Goal: Task Accomplishment & Management: Use online tool/utility

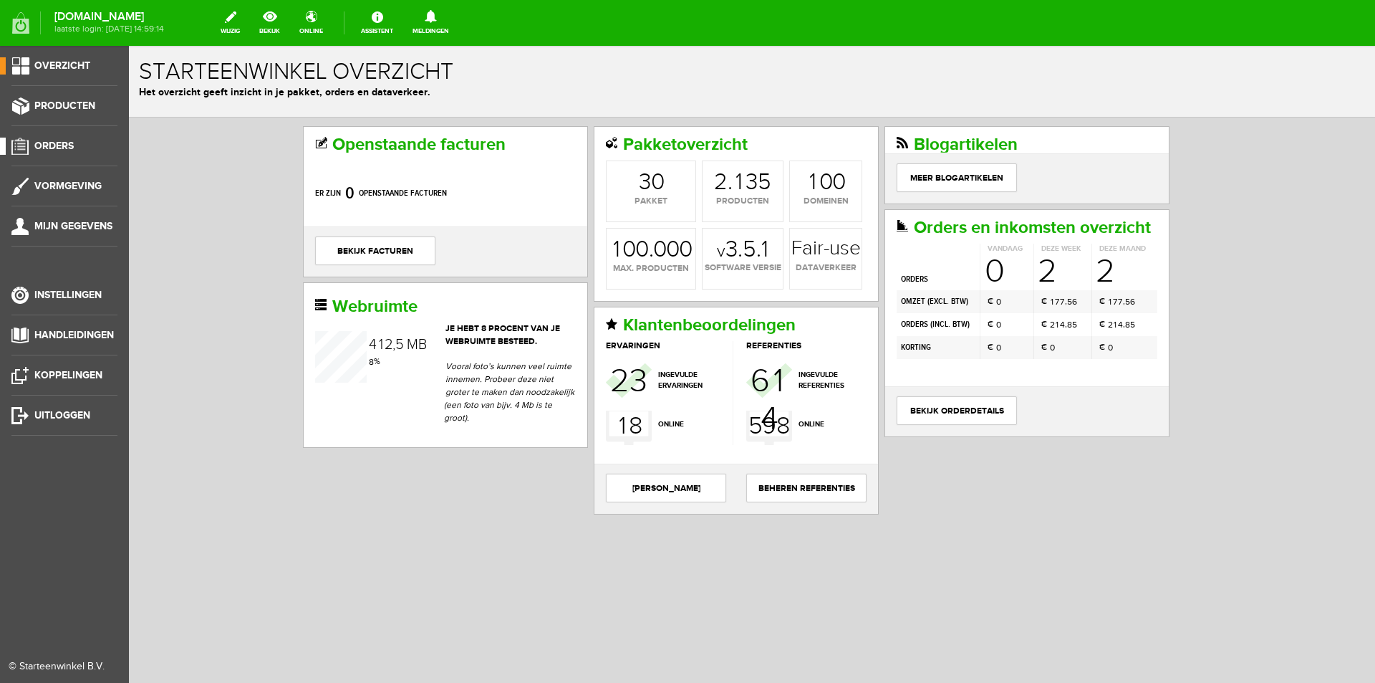
click at [81, 145] on link "Orders" at bounding box center [58, 146] width 117 height 17
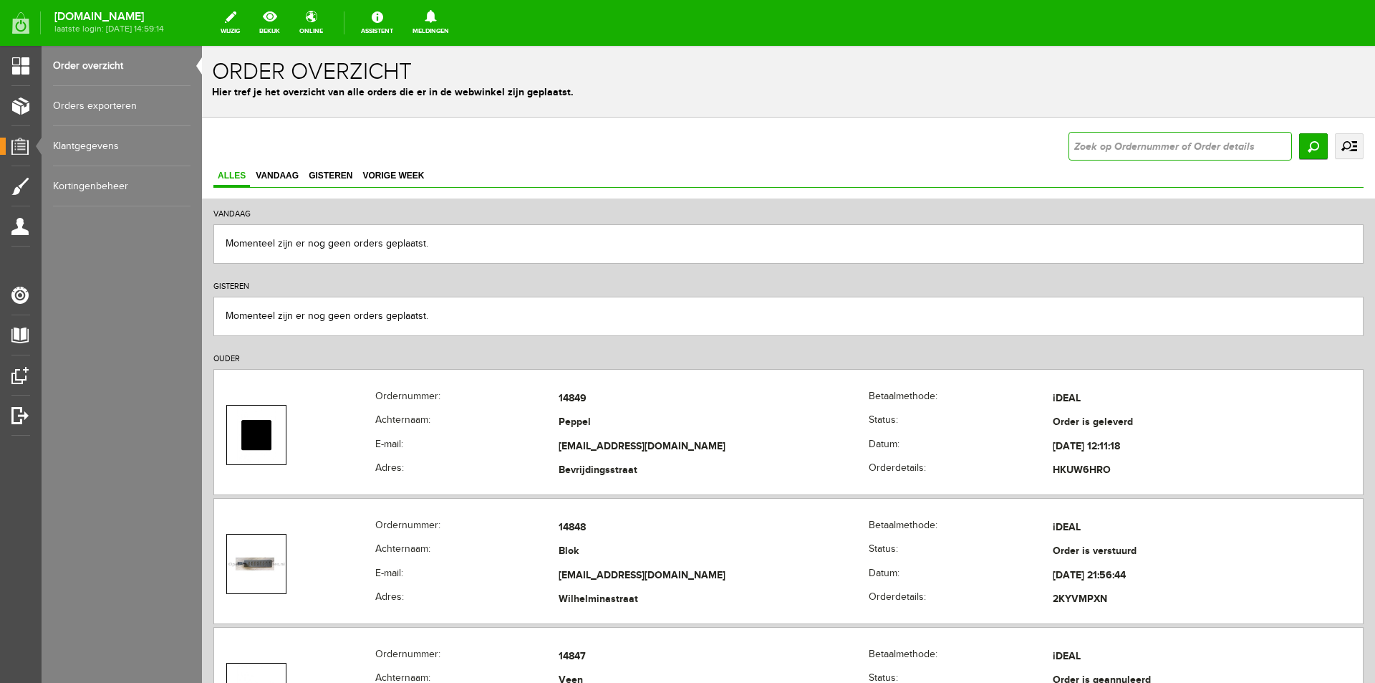
click at [1149, 150] on input "text" at bounding box center [1180, 146] width 223 height 29
type input "14786"
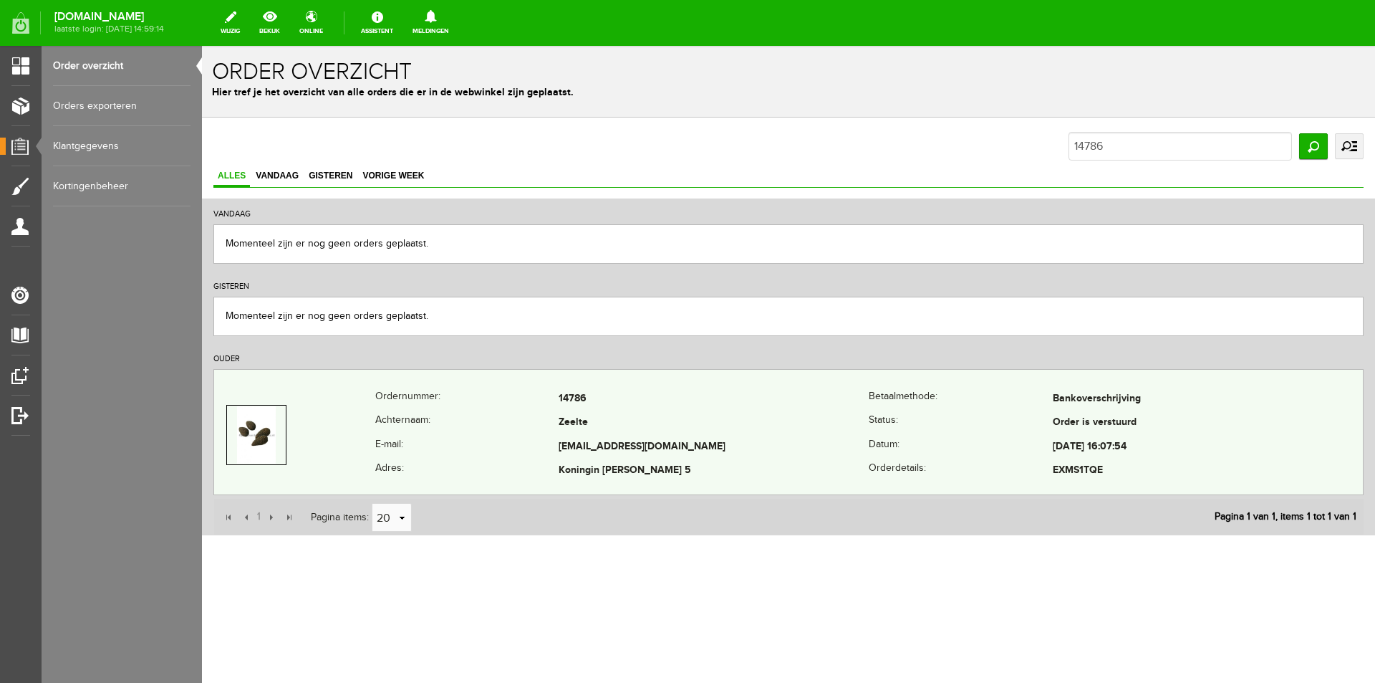
click at [829, 462] on td "Koningin [PERSON_NAME] 5" at bounding box center [714, 471] width 310 height 24
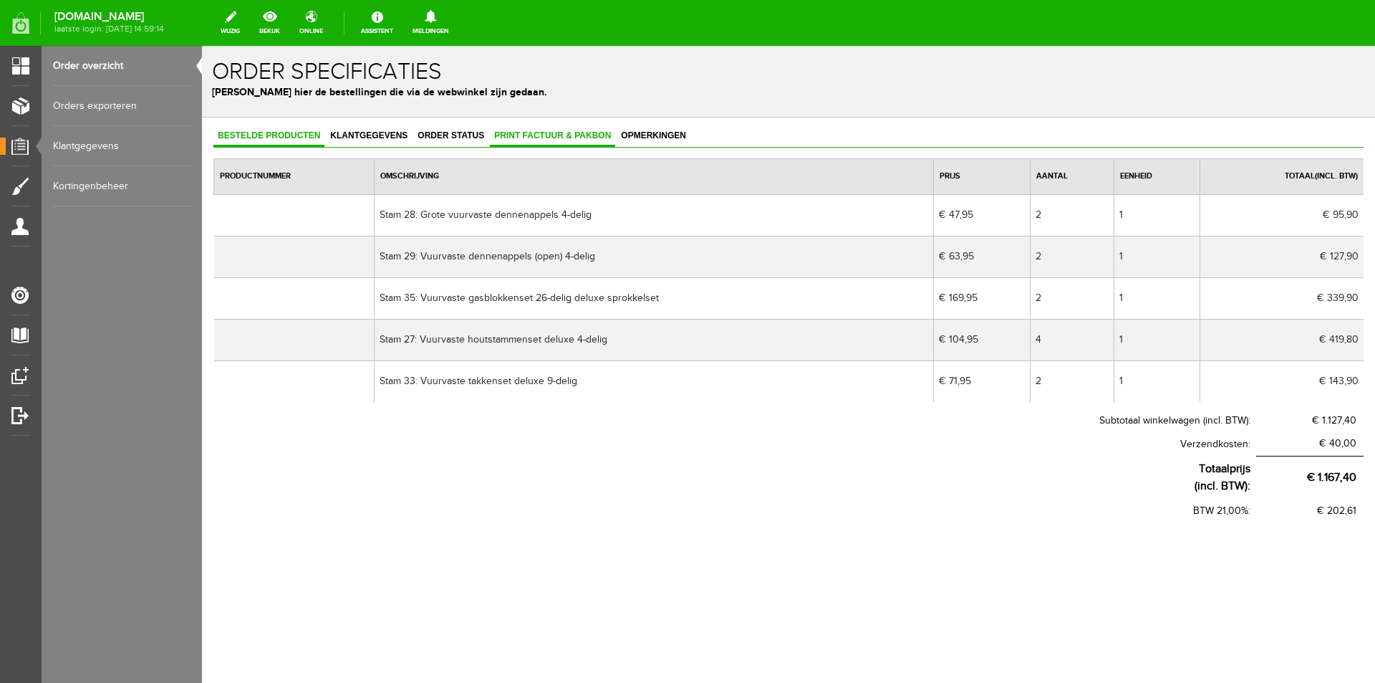
click at [536, 136] on span "Print factuur & pakbon" at bounding box center [552, 135] width 125 height 10
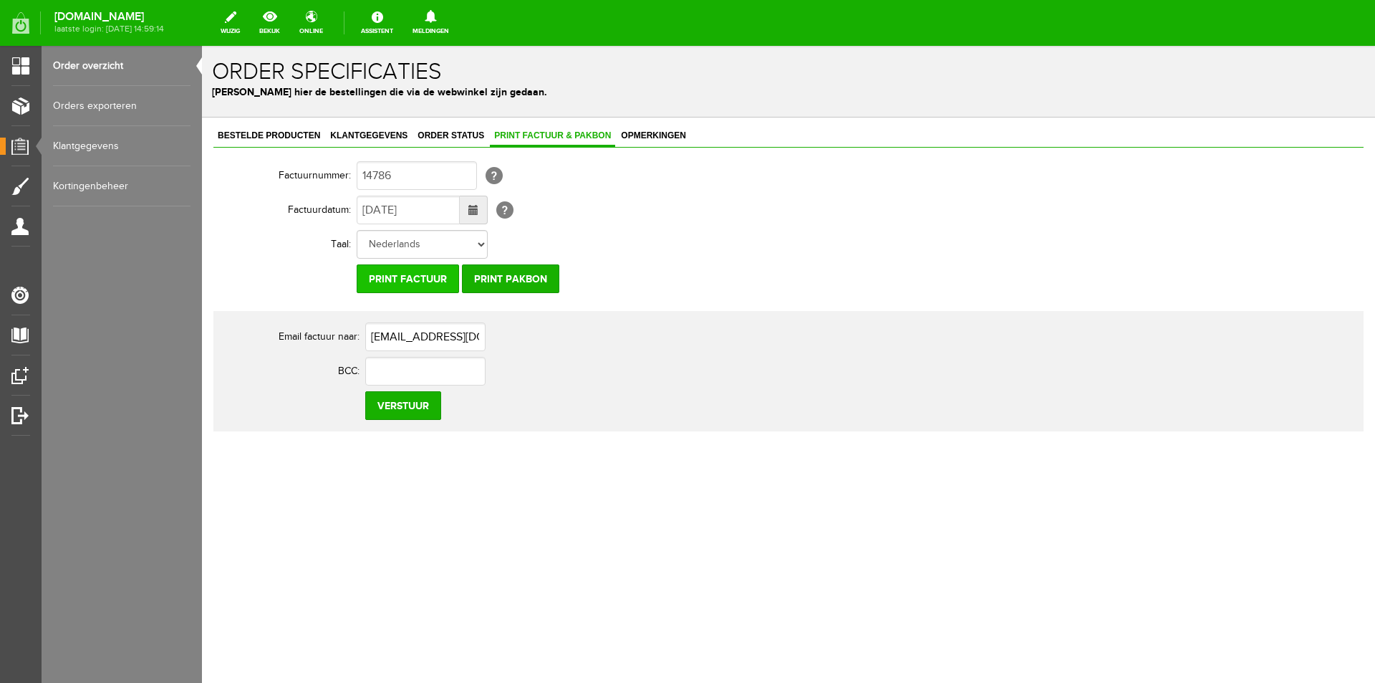
click at [407, 287] on input "Print factuur" at bounding box center [408, 278] width 102 height 29
click at [453, 363] on input "text" at bounding box center [425, 371] width 120 height 29
click at [462, 342] on input "[EMAIL_ADDRESS][DOMAIN_NAME]" at bounding box center [425, 336] width 120 height 29
click at [297, 168] on th "Factuurnummer:" at bounding box center [284, 175] width 143 height 34
click at [276, 173] on th "Factuurnummer:" at bounding box center [284, 175] width 143 height 34
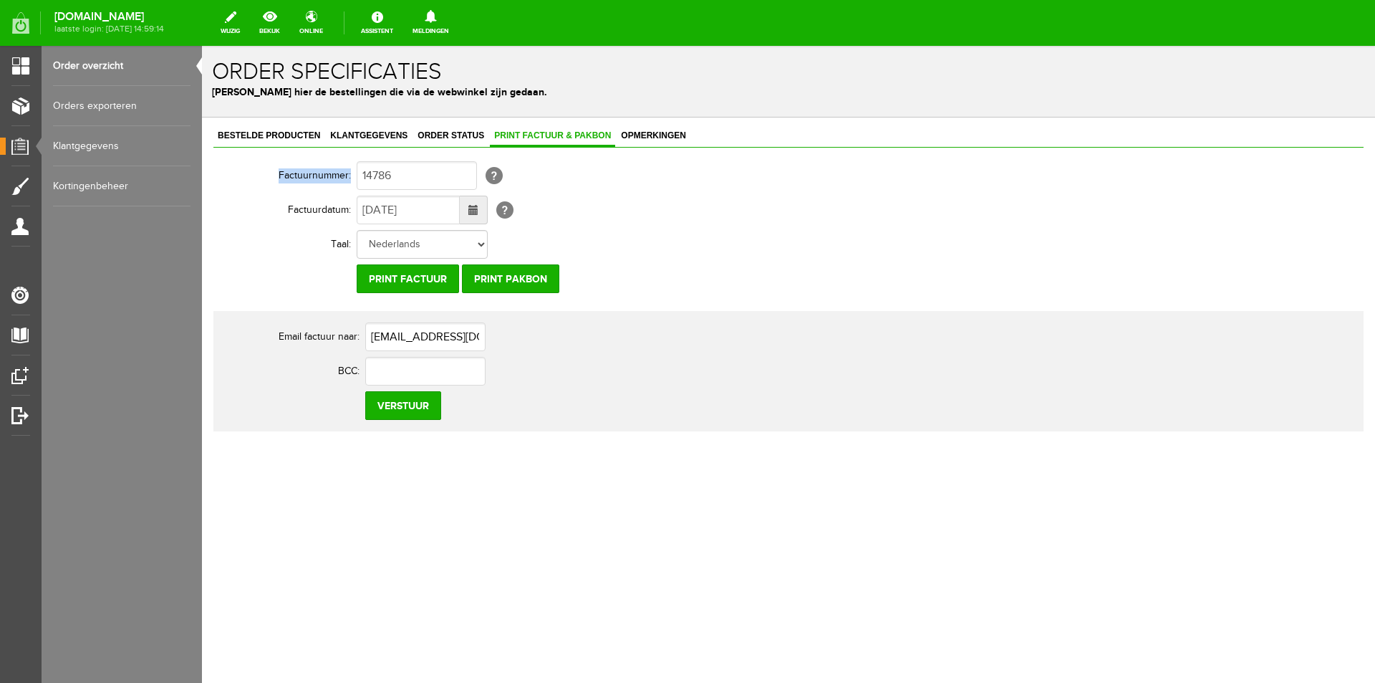
drag, startPoint x: 276, startPoint y: 173, endPoint x: 433, endPoint y: 182, distance: 157.9
click at [433, 182] on tr "Factuurnummer: 14786 [?]" at bounding box center [557, 175] width 688 height 34
copy tr "Factuurnummer:"
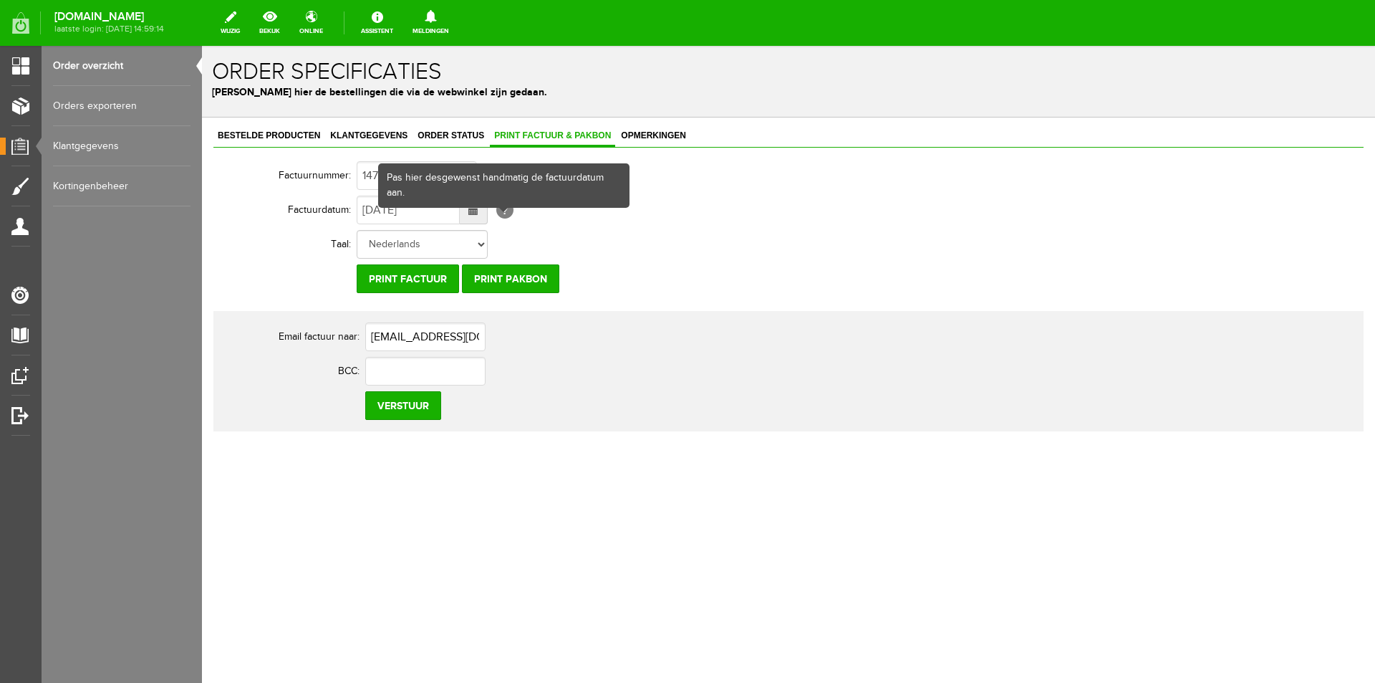
click at [419, 172] on div "Pas hier desgewenst handmatig de factuurdatum aan." at bounding box center [504, 186] width 249 height 42
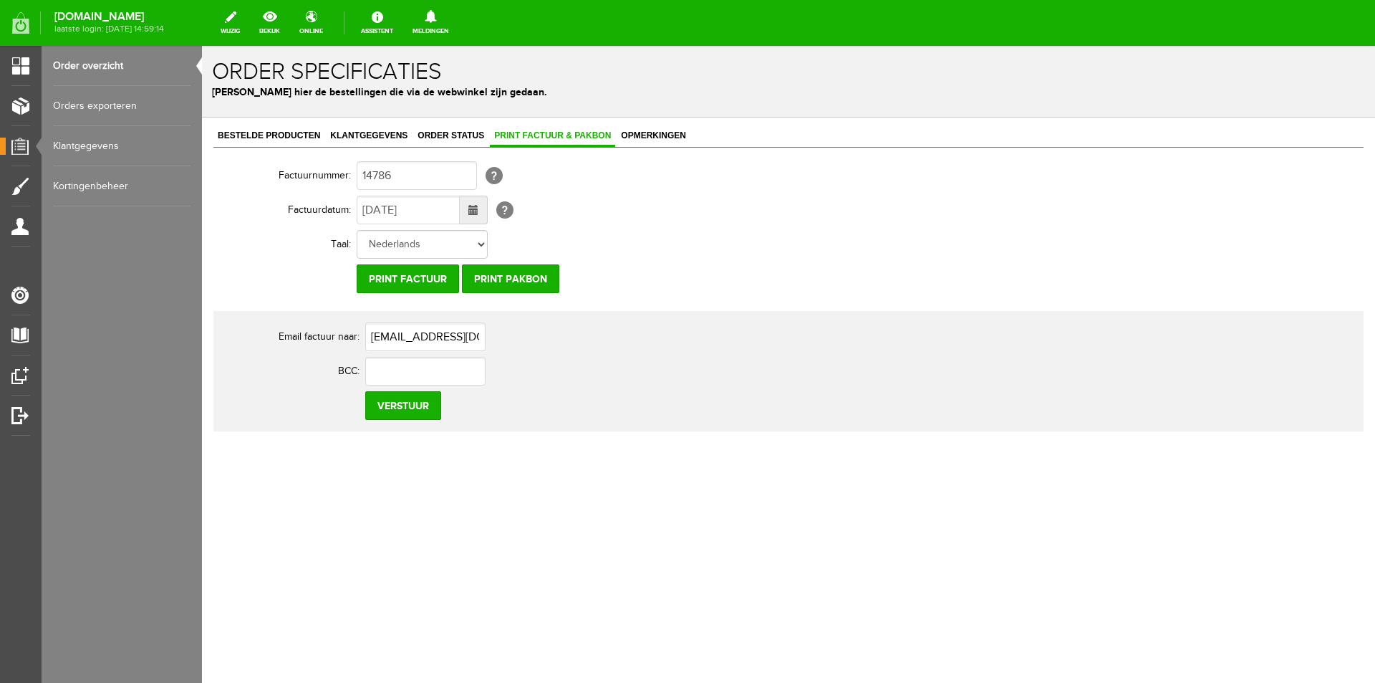
click at [401, 156] on div "Bestelde producten Klantgegevens Order status Print factuur & pakbon Opmerkinge…" at bounding box center [788, 278] width 1150 height 305
click at [389, 180] on input "14786" at bounding box center [417, 175] width 120 height 29
click at [389, 179] on input "14786" at bounding box center [417, 175] width 120 height 29
click at [452, 338] on input "[EMAIL_ADDRESS][DOMAIN_NAME]" at bounding box center [425, 336] width 120 height 29
click at [294, 176] on th "Factuurnummer:" at bounding box center [284, 175] width 143 height 34
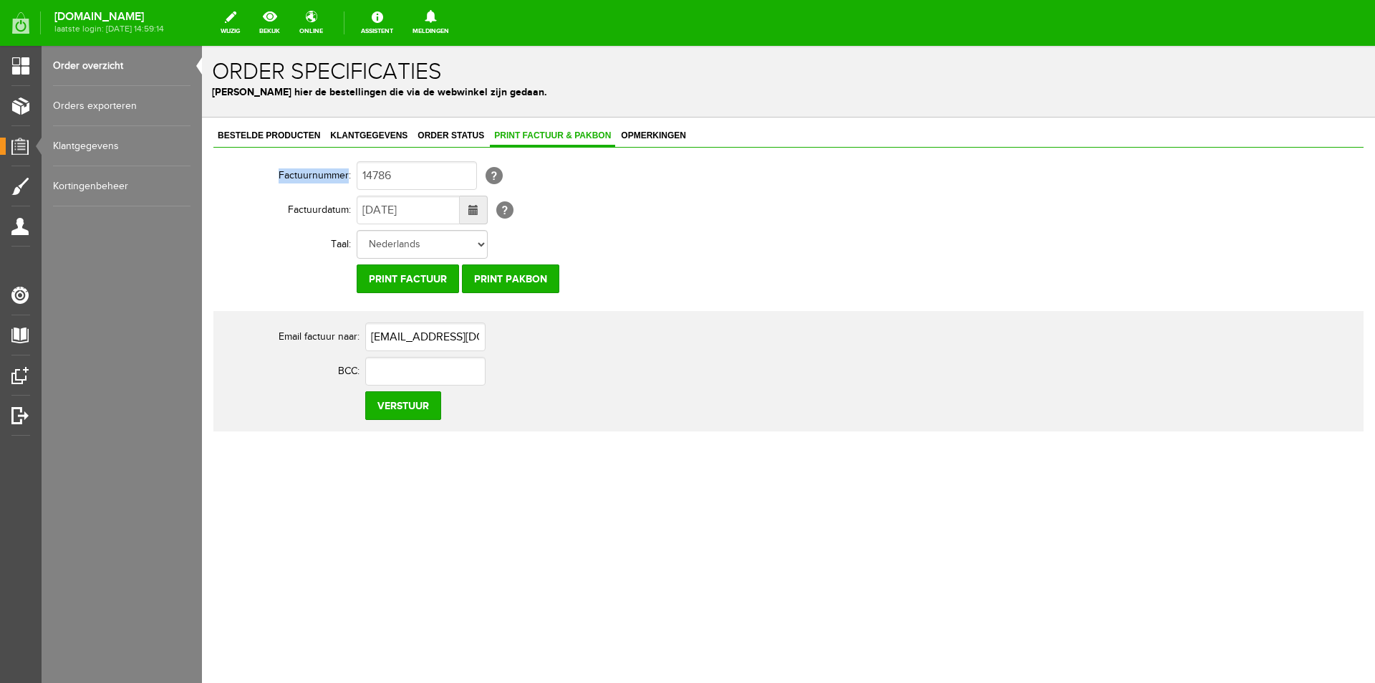
click at [294, 176] on th "Factuurnummer:" at bounding box center [284, 175] width 143 height 34
copy th "Factuurnummer"
click at [450, 171] on input "14786" at bounding box center [417, 175] width 120 height 29
